Goal: Task Accomplishment & Management: Complete application form

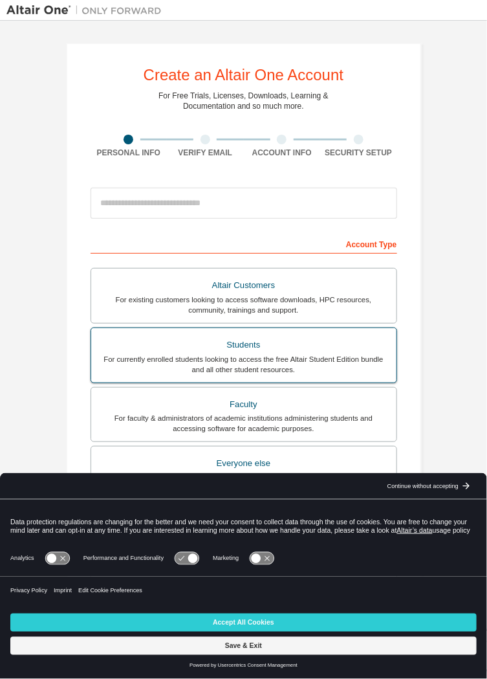
click at [357, 348] on div "Students" at bounding box center [244, 345] width 290 height 18
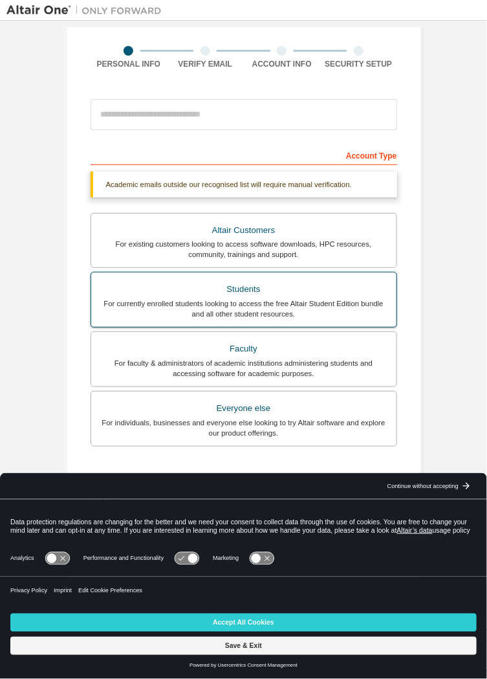
scroll to position [97, 0]
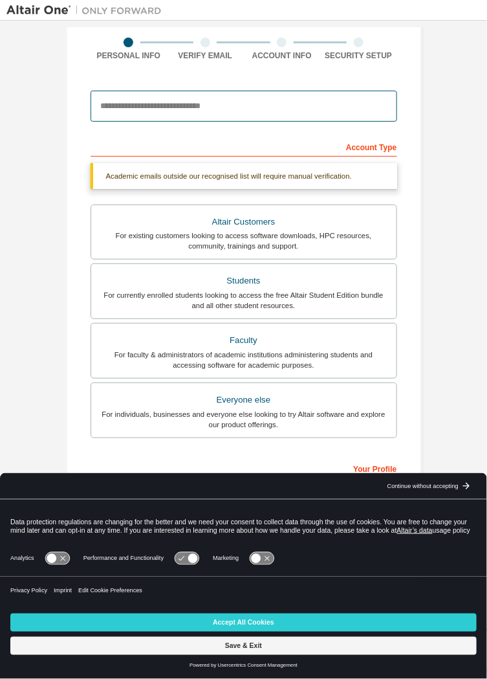
click at [328, 100] on input "email" at bounding box center [244, 106] width 307 height 31
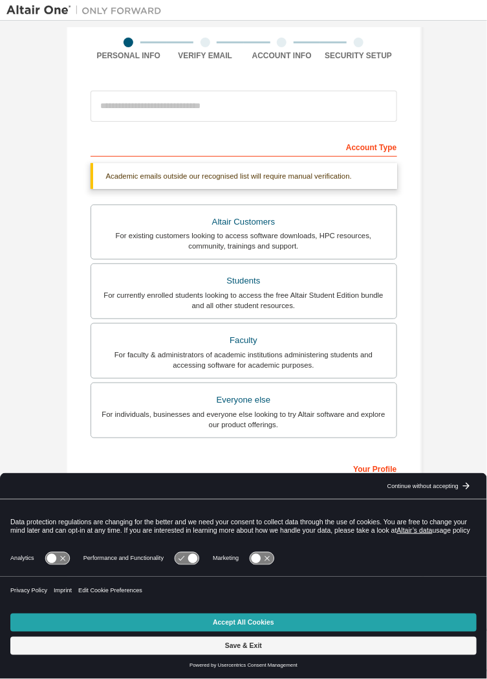
click at [305, 623] on button "Accept All Cookies" at bounding box center [243, 623] width 467 height 18
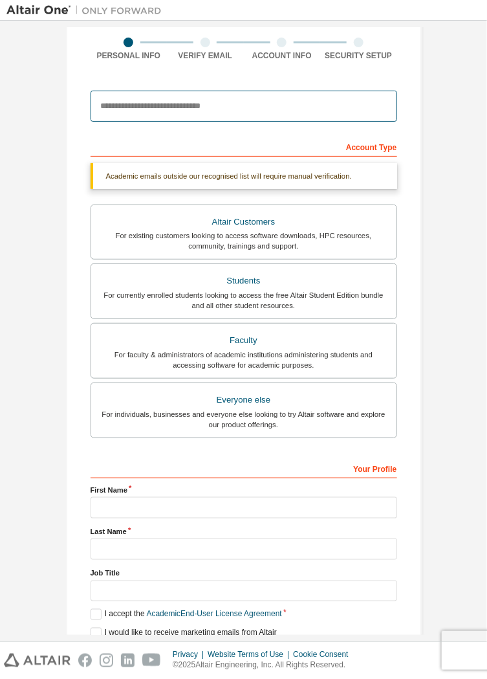
click at [184, 106] on input "email" at bounding box center [244, 106] width 307 height 31
type input "****"
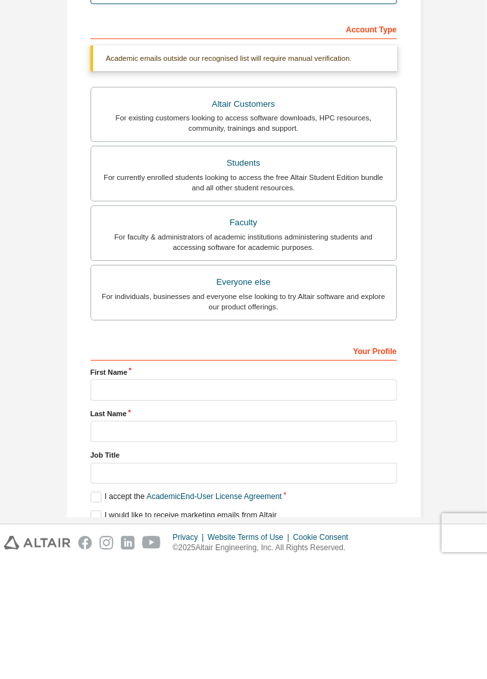
type input "**********"
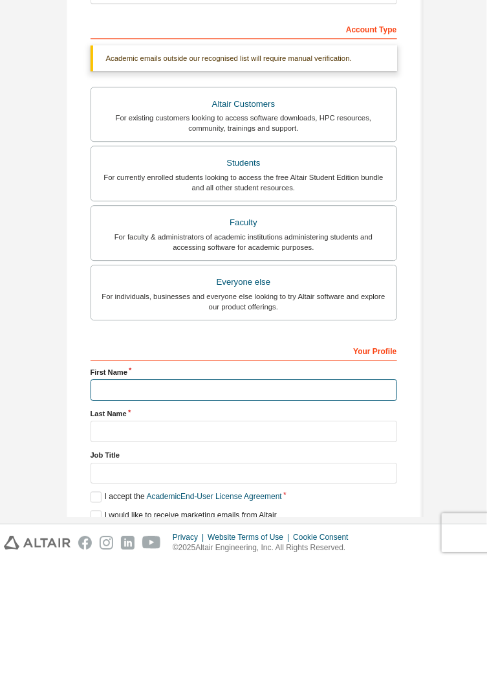
click at [285, 505] on input "text" at bounding box center [244, 507] width 307 height 21
type input "********"
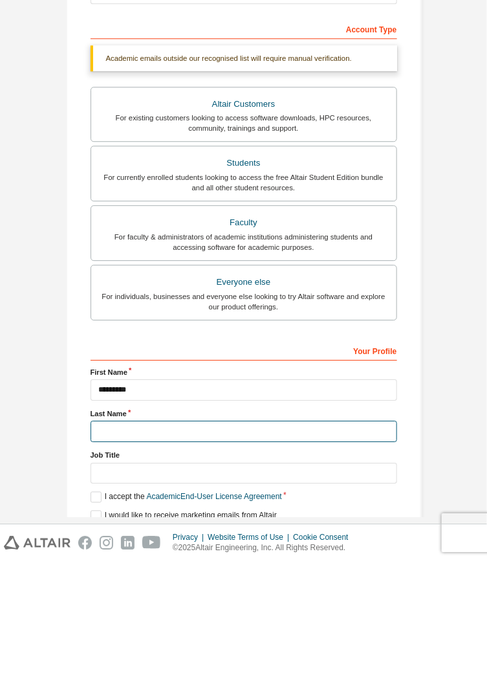
click at [204, 547] on input "text" at bounding box center [244, 549] width 307 height 21
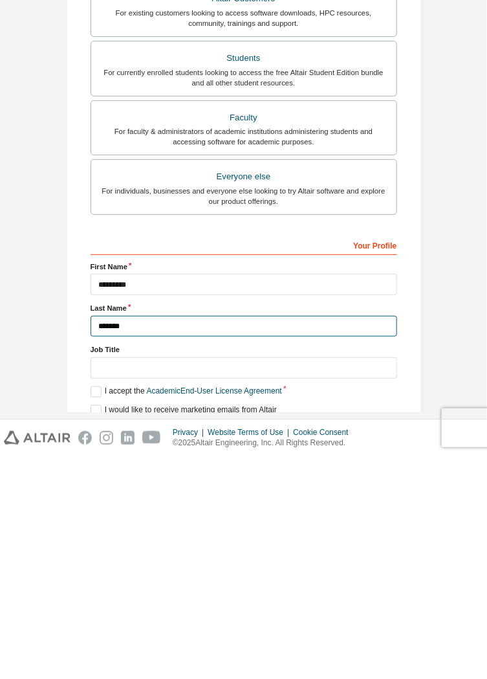
type input "*******"
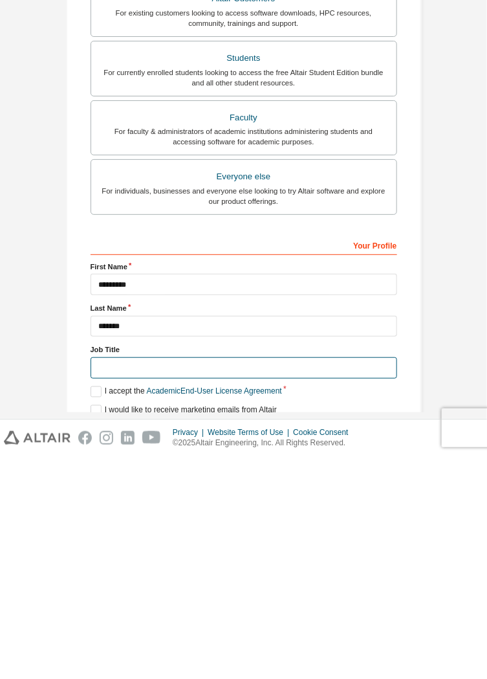
click at [324, 592] on input "text" at bounding box center [244, 590] width 307 height 21
click at [107, 610] on label "I accept the Academic End-User License Agreement" at bounding box center [187, 614] width 192 height 11
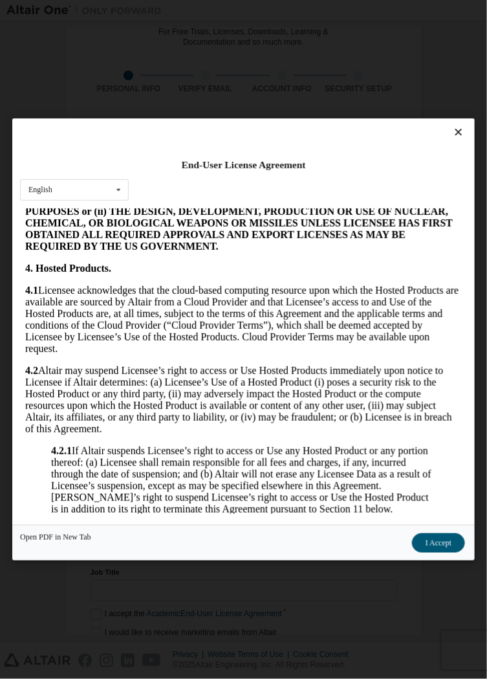
scroll to position [1439, 0]
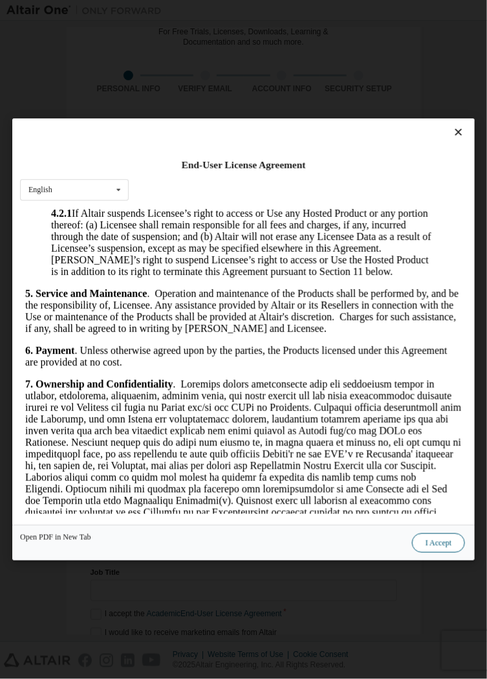
click at [433, 553] on button "I Accept" at bounding box center [438, 542] width 53 height 19
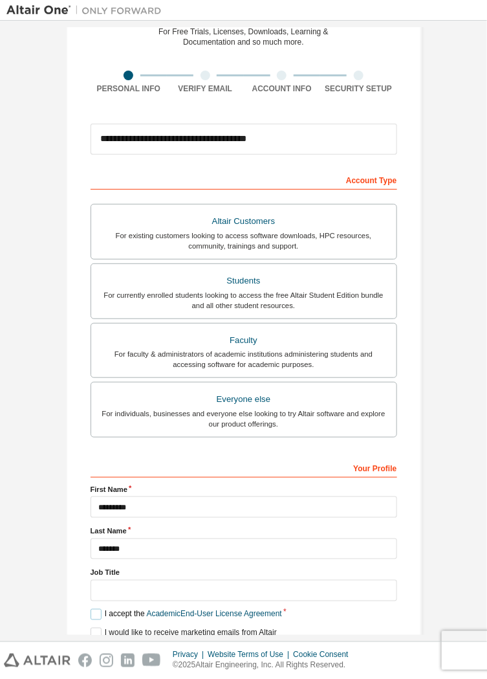
click at [91, 610] on label "I accept the Academic End-User License Agreement" at bounding box center [187, 614] width 192 height 11
click at [91, 614] on label "I accept the Academic End-User License Agreement" at bounding box center [187, 614] width 192 height 11
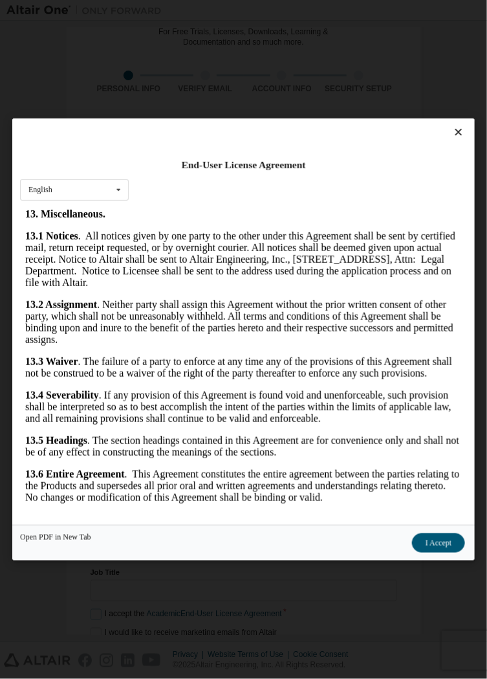
scroll to position [3282, 0]
click at [445, 553] on button "I Accept" at bounding box center [438, 542] width 53 height 19
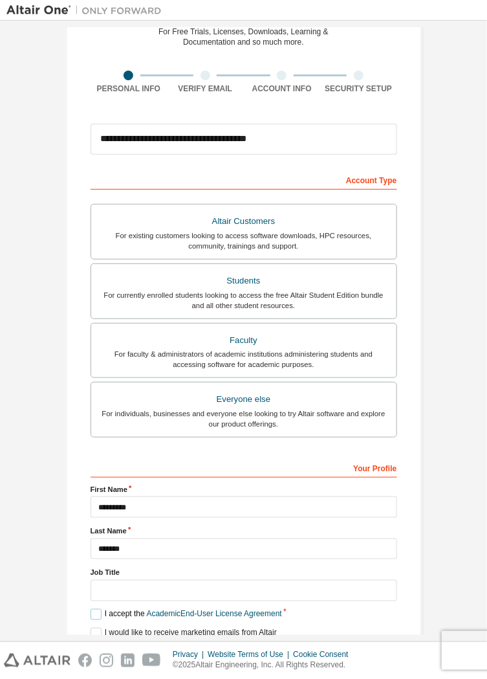
click at [94, 618] on label "I accept the Academic End-User License Agreement" at bounding box center [187, 614] width 192 height 11
click at [92, 617] on label "I accept the Academic End-User License Agreement" at bounding box center [187, 614] width 192 height 11
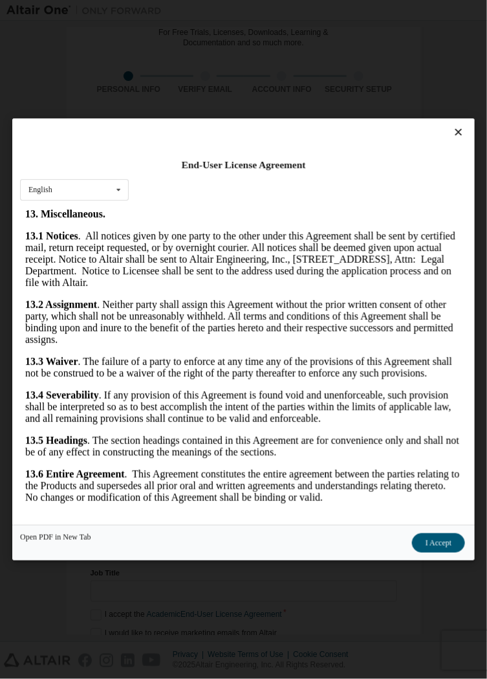
click at [434, 553] on button "I Accept" at bounding box center [438, 542] width 53 height 19
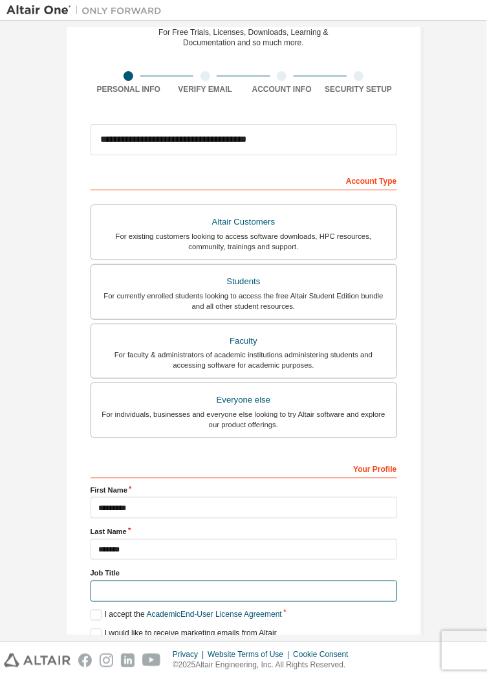
click at [155, 598] on input "text" at bounding box center [244, 591] width 307 height 21
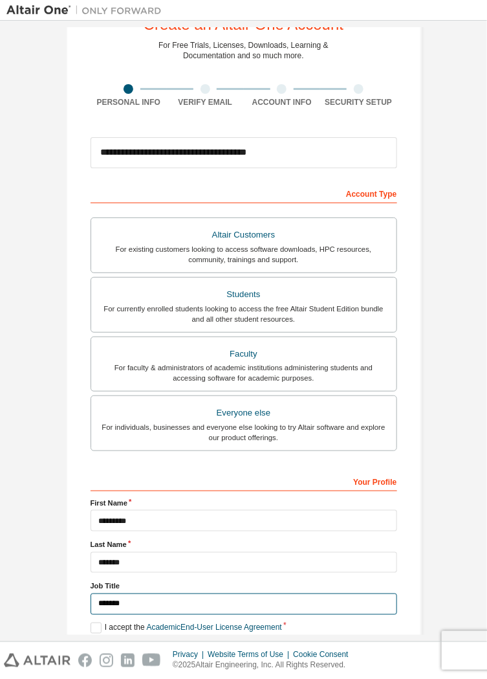
scroll to position [63, 0]
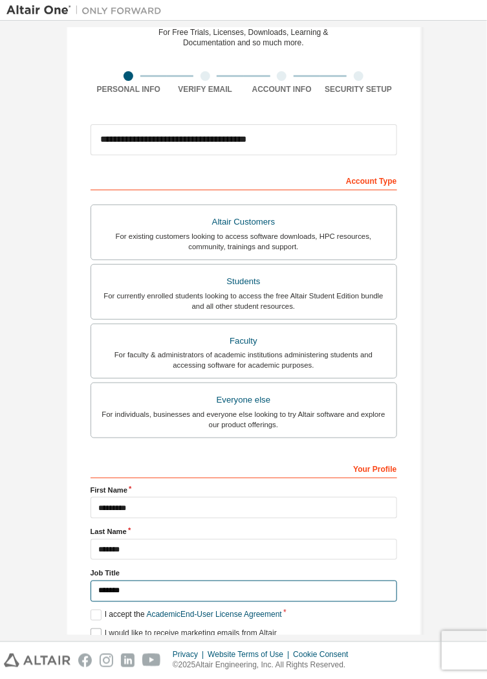
type input "*******"
click at [91, 632] on label "I would like to receive marketing emails from Altair" at bounding box center [184, 633] width 186 height 11
click at [243, 658] on button "Next" at bounding box center [243, 656] width 58 height 19
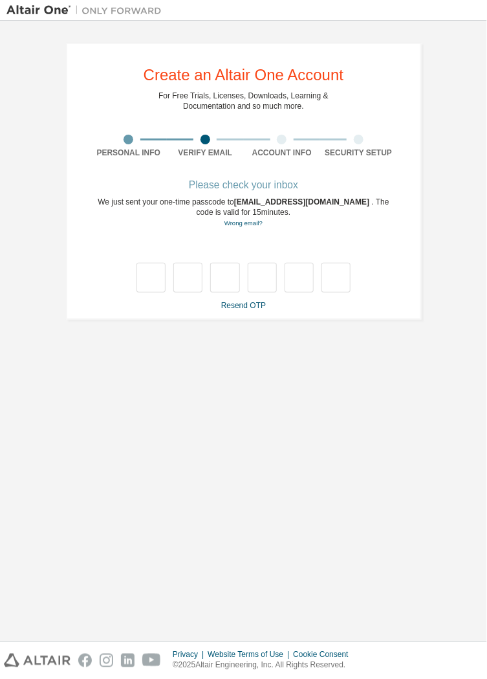
scroll to position [0, 0]
click at [152, 289] on input "text" at bounding box center [151, 278] width 29 height 30
type input "*"
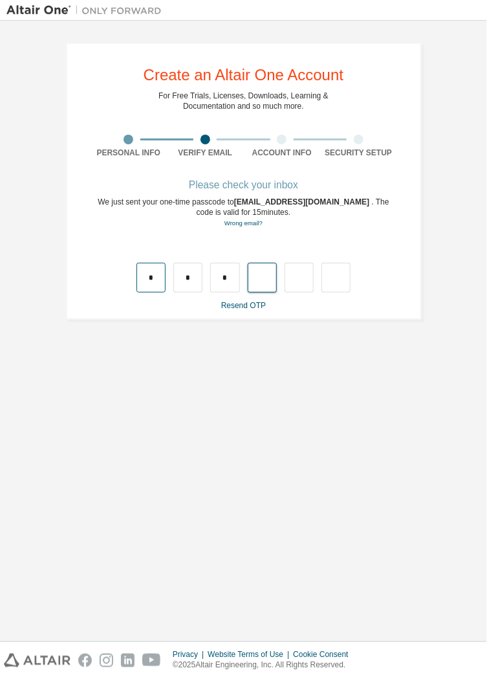
type input "*"
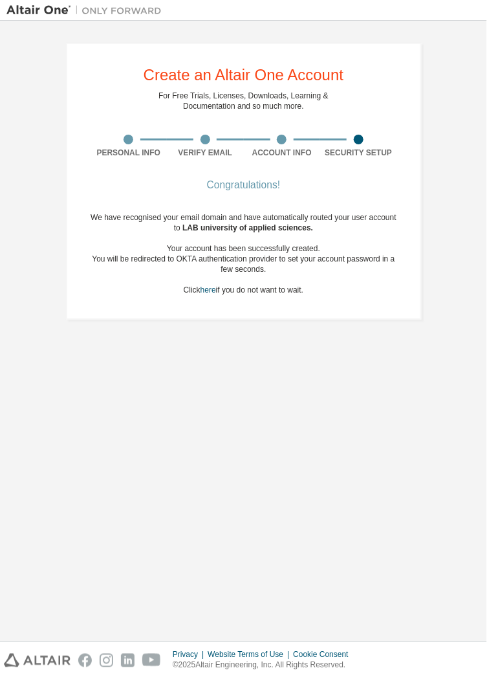
click at [289, 311] on div "Create an Altair One Account For Free Trials, Licenses, Downloads, Learning & D…" at bounding box center [244, 181] width 356 height 277
